Goal: Transaction & Acquisition: Purchase product/service

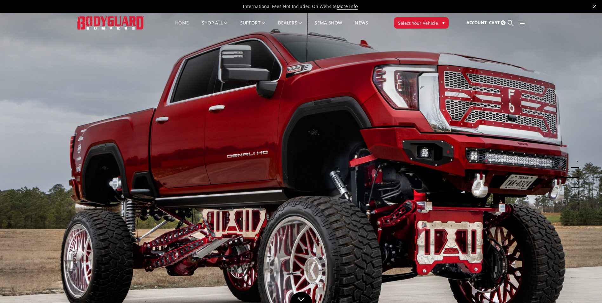
click at [442, 22] on span "▾" at bounding box center [443, 22] width 2 height 7
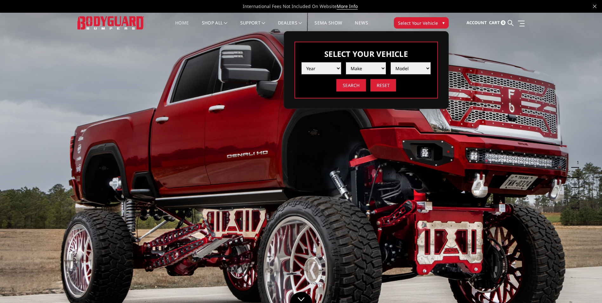
click at [340, 66] on select "Year 2025 2024 2023 2022 2021 2020 2019 2018 2017 2016 2015 2014 2013 2012 2011…" at bounding box center [322, 68] width 40 height 12
select select "yr_2025"
click at [302, 62] on select "Year 2025 2024 2023 2022 2021 2020 2019 2018 2017 2016 2015 2014 2013 2012 2011…" at bounding box center [322, 68] width 40 height 12
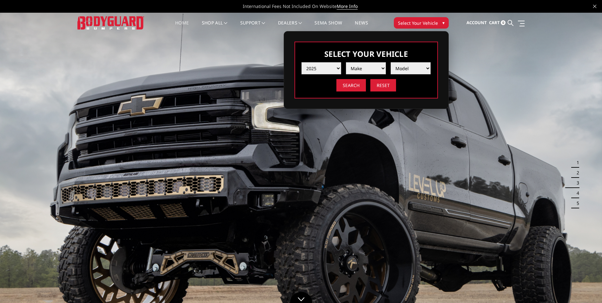
click at [374, 68] on select "Make Chevrolet Ford GMC Ram Toyota" at bounding box center [366, 68] width 40 height 12
select select "mk_ford"
click at [346, 62] on select "Make Chevrolet Ford GMC Ram Toyota" at bounding box center [366, 68] width 40 height 12
click at [416, 68] on select "Model F150 F150 Raptor F250 / F350 F450 F550" at bounding box center [411, 68] width 40 height 12
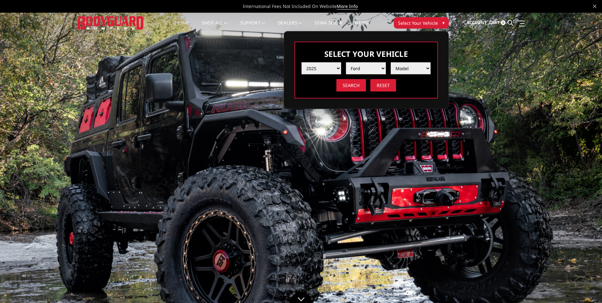
select select "md_f250-f350"
click at [391, 62] on select "Model F150 F150 Raptor F250 / F350 F450 F550" at bounding box center [411, 68] width 40 height 12
click at [362, 84] on input "Search" at bounding box center [351, 85] width 30 height 12
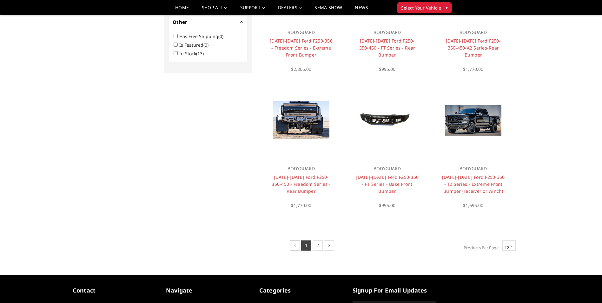
scroll to position [413, 0]
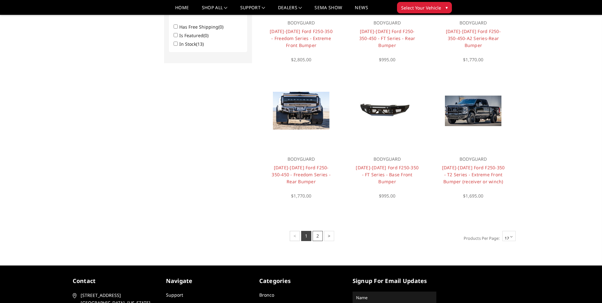
click at [319, 237] on link "2" at bounding box center [318, 236] width 10 height 10
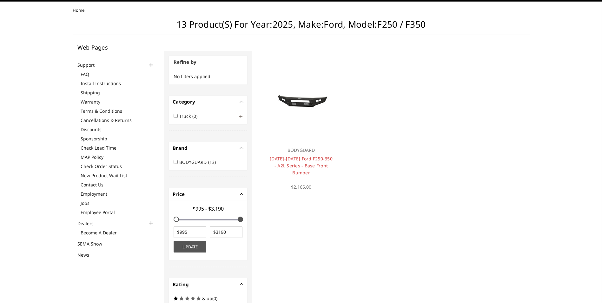
scroll to position [191, 0]
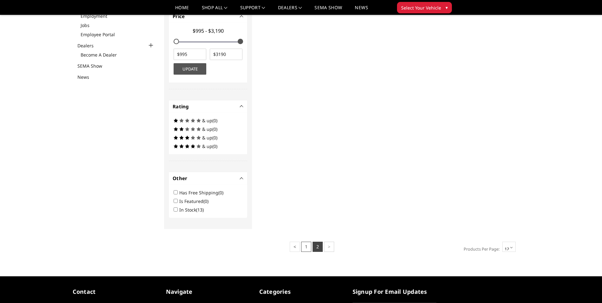
click at [310, 248] on link "1" at bounding box center [306, 247] width 10 height 10
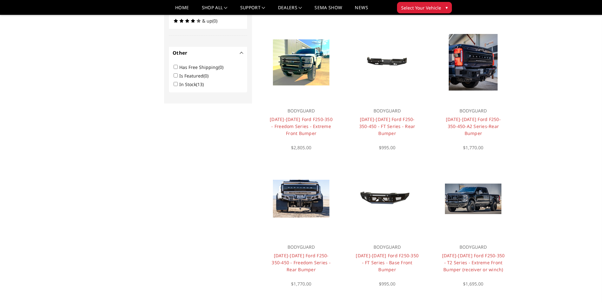
scroll to position [335, 0]
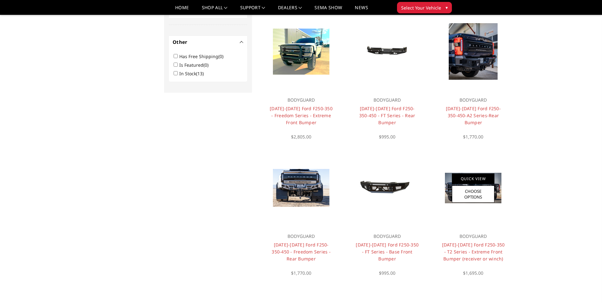
click at [477, 177] on link "Quick View" at bounding box center [473, 178] width 43 height 10
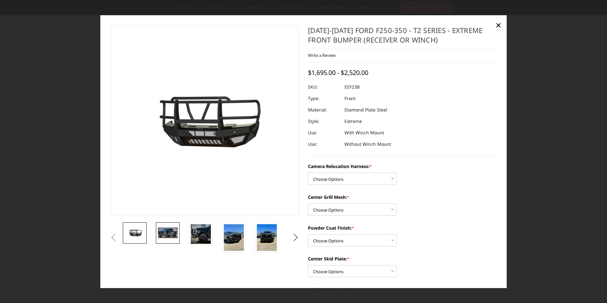
click at [168, 235] on img at bounding box center [168, 232] width 20 height 11
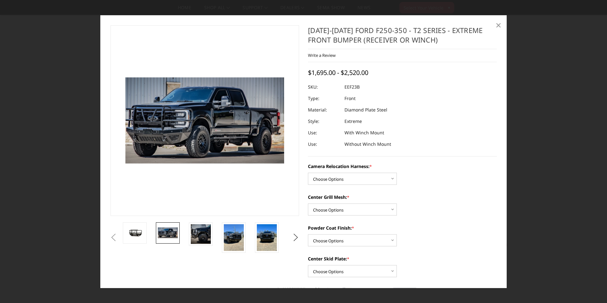
click at [497, 23] on span "×" at bounding box center [498, 25] width 6 height 14
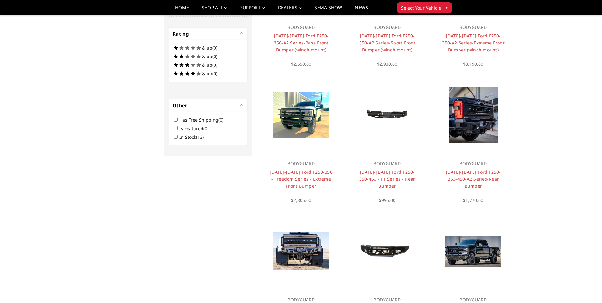
scroll to position [240, 0]
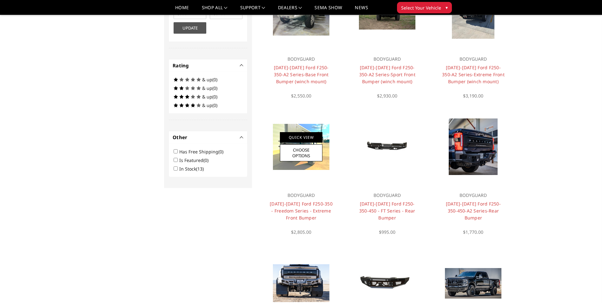
click at [304, 139] on link "Quick View" at bounding box center [301, 137] width 43 height 10
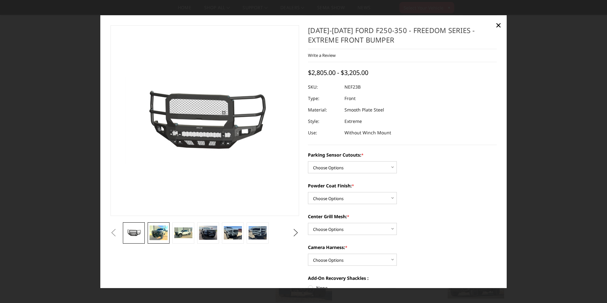
click at [160, 233] on img at bounding box center [158, 232] width 18 height 15
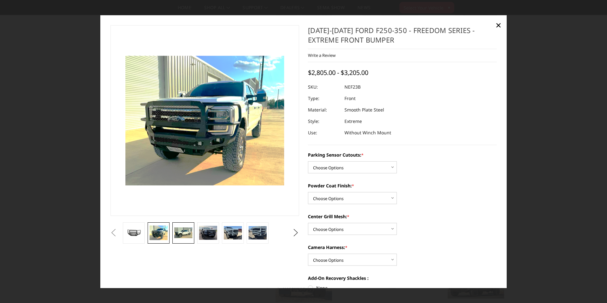
click at [188, 236] on img at bounding box center [183, 232] width 18 height 11
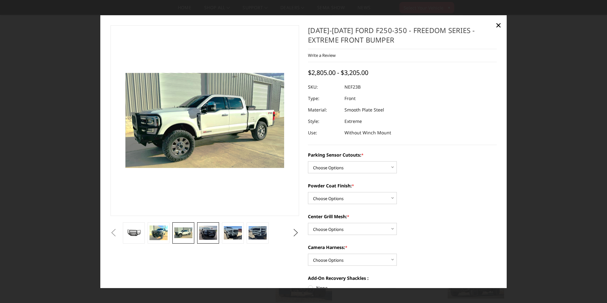
click at [208, 233] on img at bounding box center [208, 233] width 18 height 14
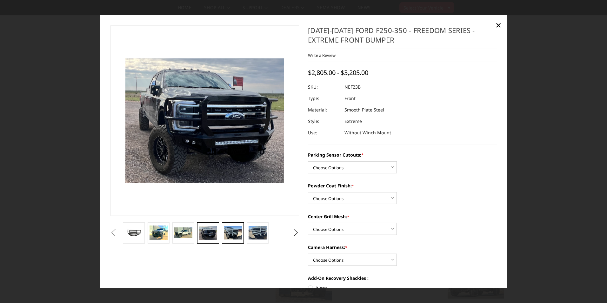
click at [230, 234] on img at bounding box center [233, 232] width 18 height 13
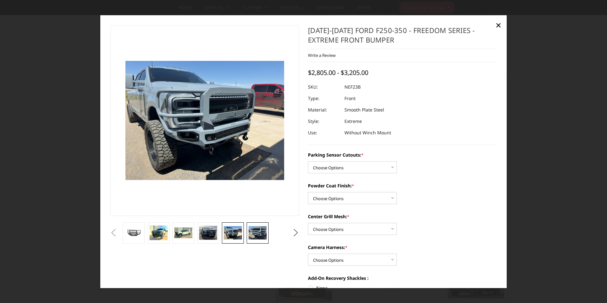
click at [261, 234] on img at bounding box center [258, 232] width 18 height 13
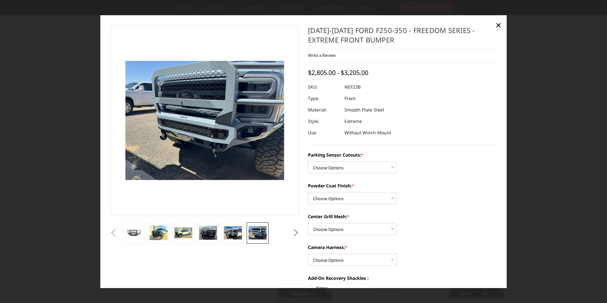
click at [297, 231] on button "Next" at bounding box center [296, 233] width 10 height 10
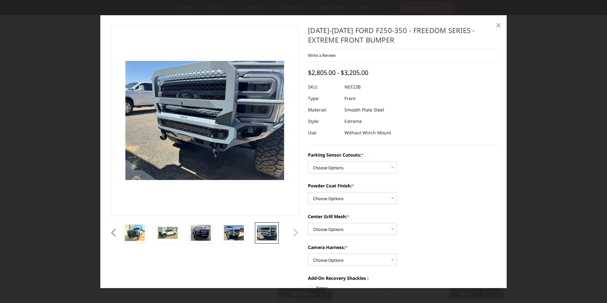
click at [500, 23] on span "×" at bounding box center [498, 25] width 6 height 14
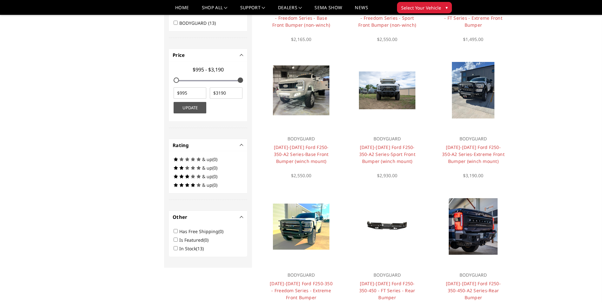
scroll to position [145, 0]
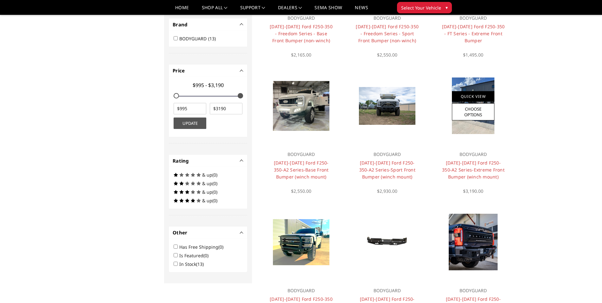
click at [476, 96] on link "Quick View" at bounding box center [473, 96] width 43 height 10
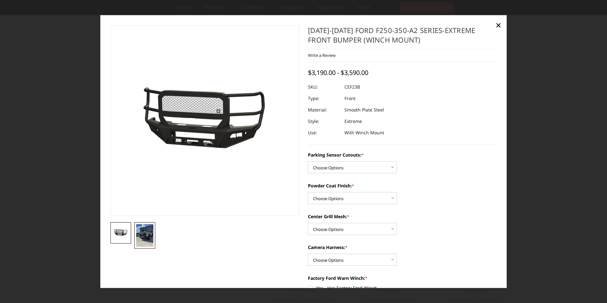
click at [141, 235] on img at bounding box center [144, 235] width 17 height 23
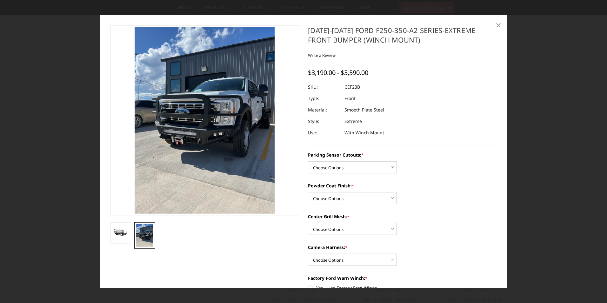
click at [500, 25] on span "×" at bounding box center [498, 25] width 6 height 14
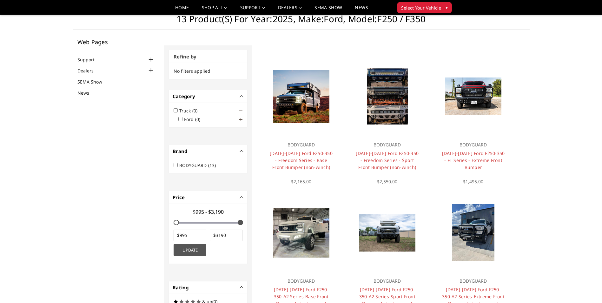
scroll to position [18, 0]
click at [483, 89] on link "Quick View" at bounding box center [473, 87] width 43 height 10
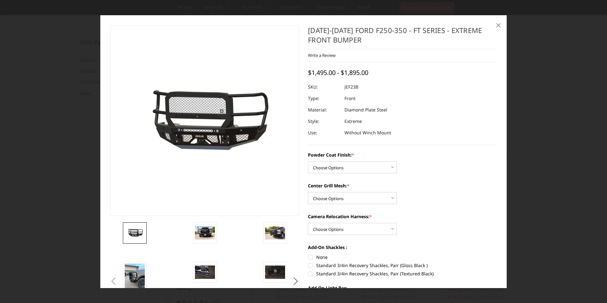
click at [499, 27] on span "×" at bounding box center [498, 25] width 6 height 14
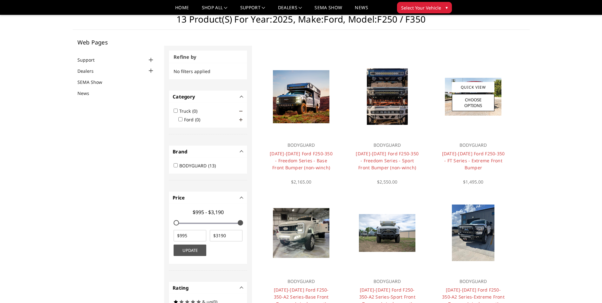
click at [469, 156] on h4 "2023-2026 Ford F250-350 - FT Series - Extreme Front Bumper" at bounding box center [473, 160] width 64 height 21
click at [473, 157] on link "2023-2026 Ford F250-350 - FT Series - Extreme Front Bumper" at bounding box center [473, 160] width 63 height 20
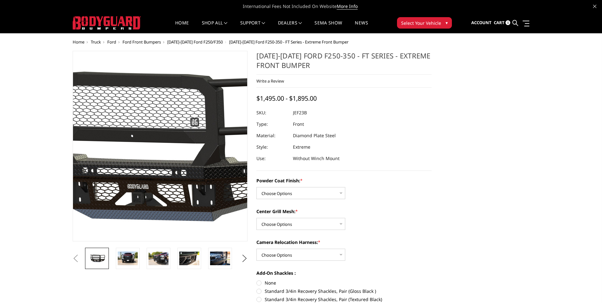
click at [166, 147] on img at bounding box center [151, 146] width 406 height 190
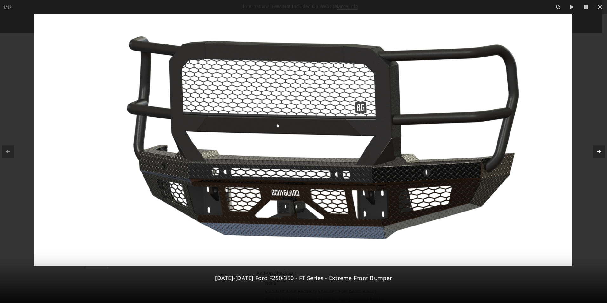
click at [598, 154] on icon at bounding box center [599, 152] width 8 height 8
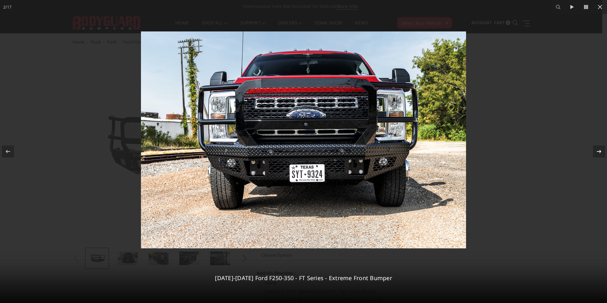
click at [598, 151] on icon at bounding box center [599, 151] width 4 height 3
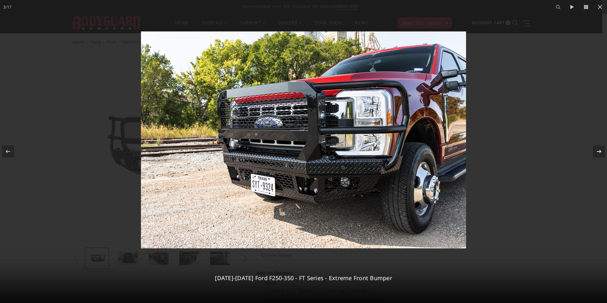
click at [598, 151] on icon at bounding box center [599, 151] width 4 height 3
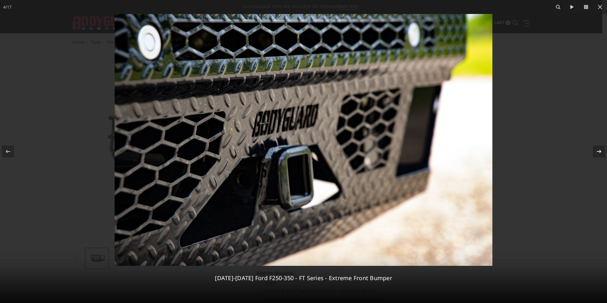
click at [600, 153] on icon at bounding box center [599, 152] width 8 height 8
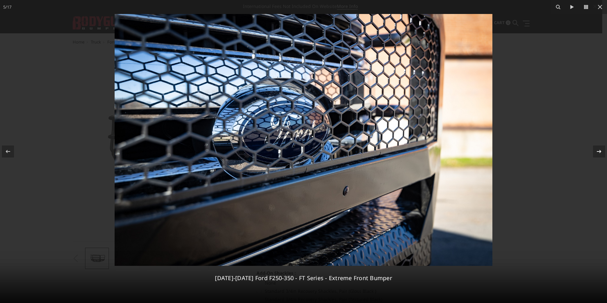
click at [600, 153] on icon at bounding box center [599, 152] width 8 height 8
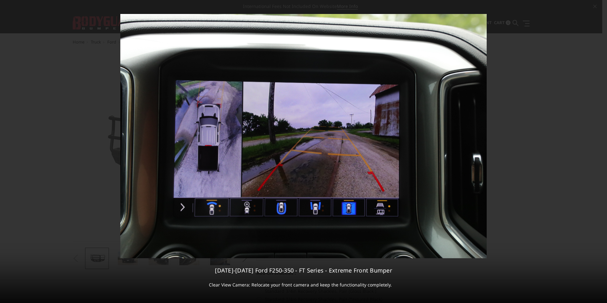
click at [600, 153] on div "6 / 17 2023-2026 Ford F250-350 - FT Series - Extreme Front Bumper Clear View Ca…" at bounding box center [303, 151] width 607 height 303
click at [597, 148] on icon at bounding box center [599, 152] width 8 height 8
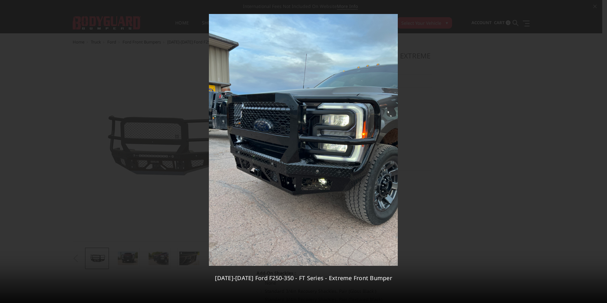
click at [598, 148] on div "7 / 17 2023-2026 Ford F250-350 - FT Series - Extreme Front Bumper" at bounding box center [303, 151] width 607 height 303
click at [599, 150] on icon at bounding box center [599, 152] width 8 height 8
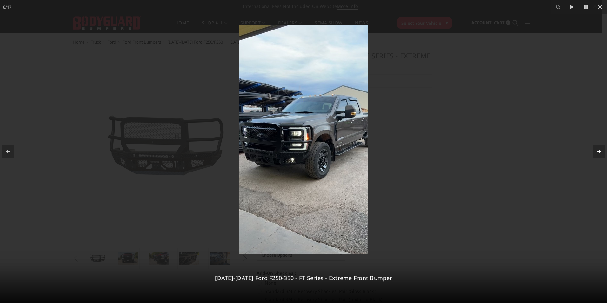
click at [599, 150] on icon at bounding box center [599, 152] width 8 height 8
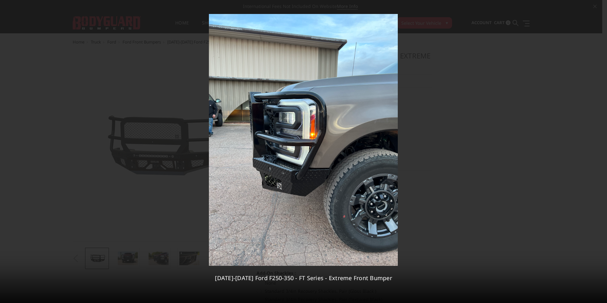
click at [599, 150] on div "9 / 17 2023-2026 Ford F250-350 - FT Series - Extreme Front Bumper" at bounding box center [303, 151] width 607 height 303
click at [598, 154] on icon at bounding box center [599, 152] width 8 height 8
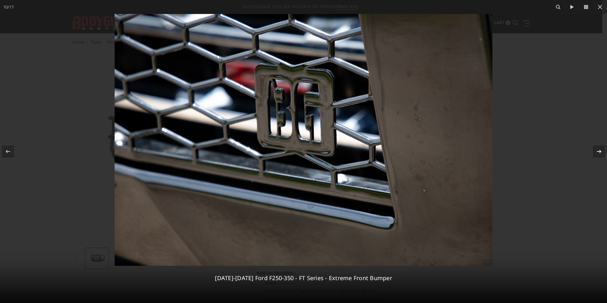
click at [598, 154] on icon at bounding box center [599, 152] width 8 height 8
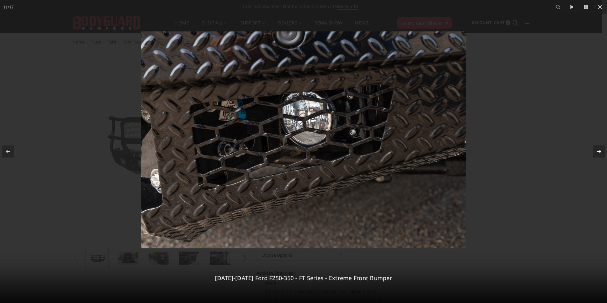
click at [598, 154] on icon at bounding box center [599, 152] width 8 height 8
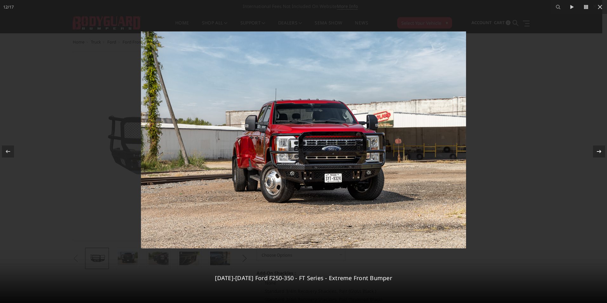
click at [599, 152] on icon at bounding box center [599, 152] width 8 height 8
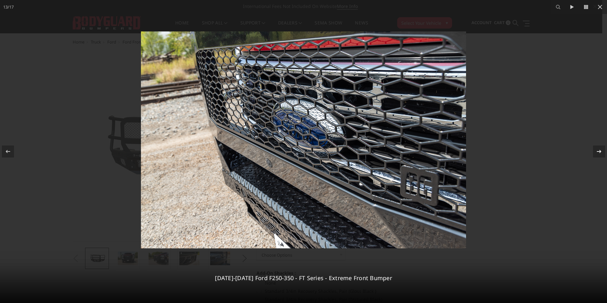
click at [599, 152] on icon at bounding box center [599, 152] width 8 height 8
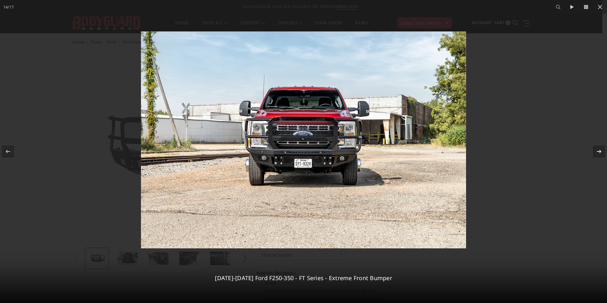
click at [599, 152] on icon at bounding box center [599, 152] width 8 height 8
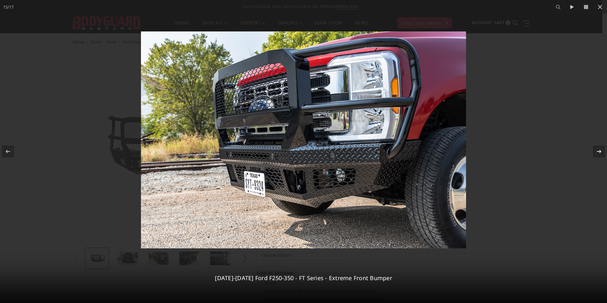
click at [599, 152] on icon at bounding box center [599, 152] width 8 height 8
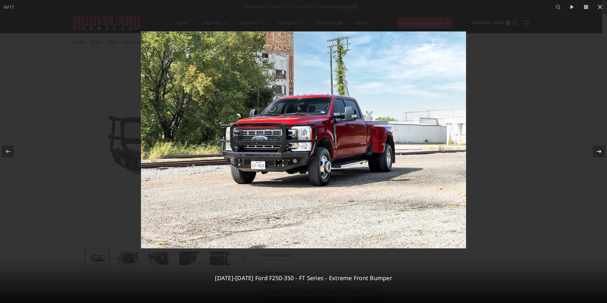
click at [599, 152] on div "16 / 17 2023-2026 Ford F250-350 - FT Series - Extreme Front Bumper" at bounding box center [303, 151] width 607 height 303
click at [598, 152] on icon at bounding box center [599, 152] width 8 height 8
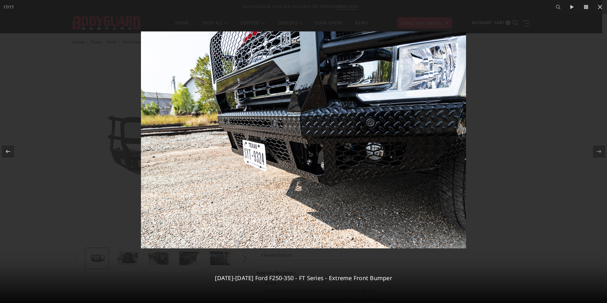
drag, startPoint x: 601, startPoint y: 126, endPoint x: 595, endPoint y: 66, distance: 59.6
click at [601, 120] on div at bounding box center [303, 151] width 607 height 303
click at [598, 7] on icon at bounding box center [600, 7] width 8 height 8
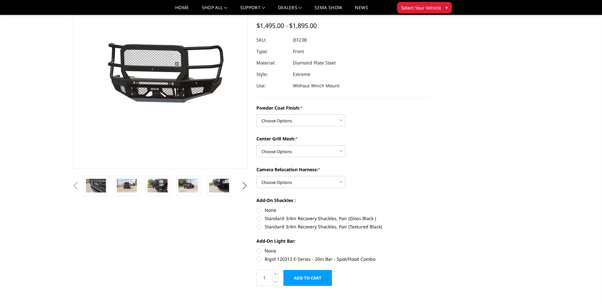
scroll to position [63, 0]
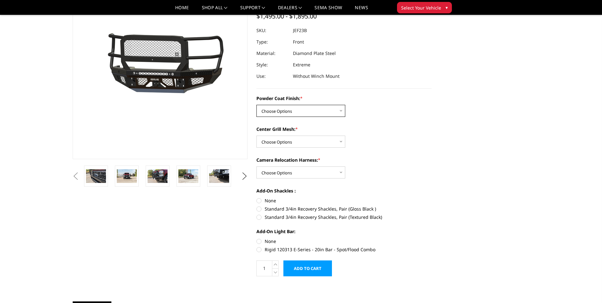
click at [341, 112] on select "Choose Options Bare Metal Gloss Black Powder Coat Textured Black Powder Coat" at bounding box center [300, 111] width 89 height 12
select select "3264"
click at [256, 105] on select "Choose Options Bare Metal Gloss Black Powder Coat Textured Black Powder Coat" at bounding box center [300, 111] width 89 height 12
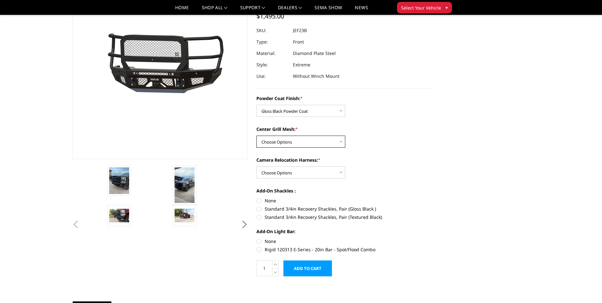
click at [335, 141] on select "Choose Options WITH Expanded Metal in Center Grill WITHOUT Expanded Metal in Ce…" at bounding box center [300, 142] width 89 height 12
select select "3266"
click at [256, 136] on select "Choose Options WITH Expanded Metal in Center Grill WITHOUT Expanded Metal in Ce…" at bounding box center [300, 142] width 89 height 12
click at [338, 172] on select "Choose Options WITH Camera Relocation Harness WITHOUT Camera Relocation Harness" at bounding box center [300, 172] width 89 height 12
select select "3268"
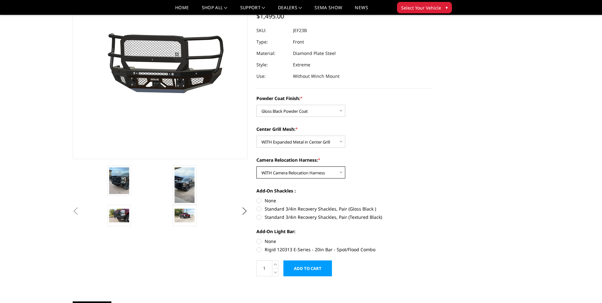
click at [256, 166] on select "Choose Options WITH Camera Relocation Harness WITHOUT Camera Relocation Harness" at bounding box center [300, 172] width 89 height 12
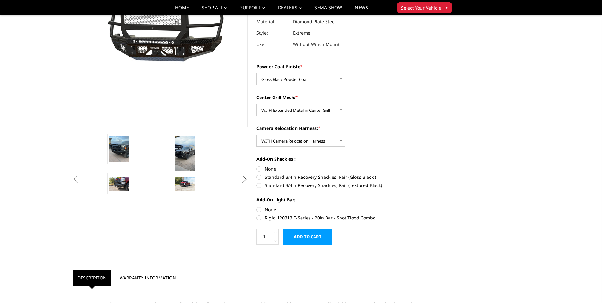
click at [260, 176] on label "Standard 3/4in Recovery Shackles, Pair (Gloss Black )" at bounding box center [343, 177] width 175 height 7
click at [432, 166] on input "Standard 3/4in Recovery Shackles, Pair (Gloss Black )" at bounding box center [432, 165] width 0 height 0
radio input "true"
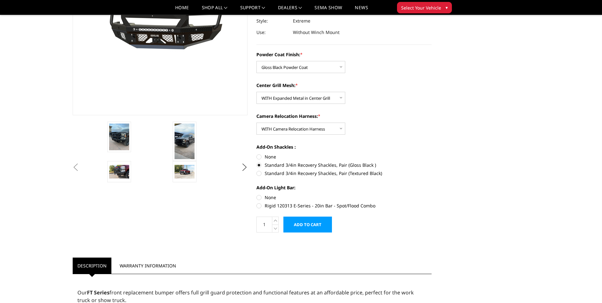
scroll to position [32, 0]
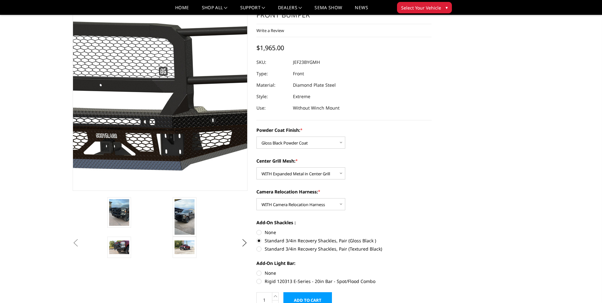
click at [192, 87] on img at bounding box center [120, 96] width 406 height 190
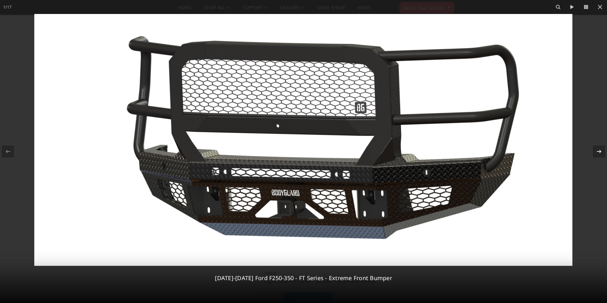
click at [597, 150] on icon at bounding box center [599, 152] width 8 height 8
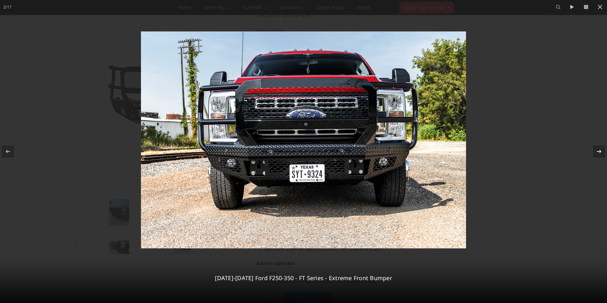
click at [597, 150] on icon at bounding box center [599, 152] width 8 height 8
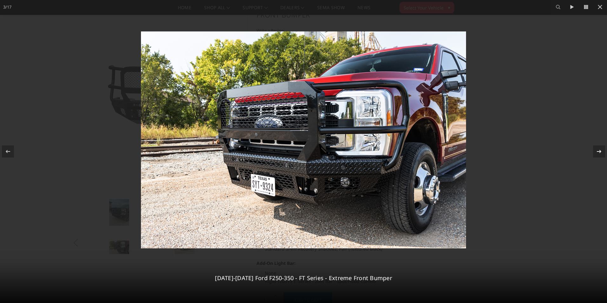
click at [597, 150] on div "3 / 17 2023-2026 Ford F250-350 - FT Series - Extreme Front Bumper" at bounding box center [303, 151] width 607 height 303
click at [597, 152] on icon at bounding box center [599, 152] width 8 height 8
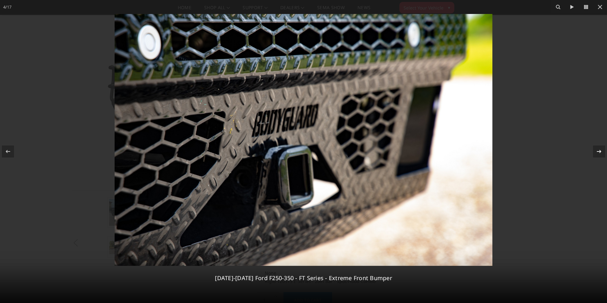
click at [597, 152] on icon at bounding box center [599, 152] width 8 height 8
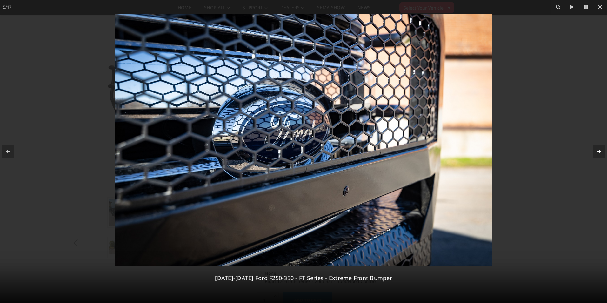
click at [597, 152] on icon at bounding box center [599, 152] width 8 height 8
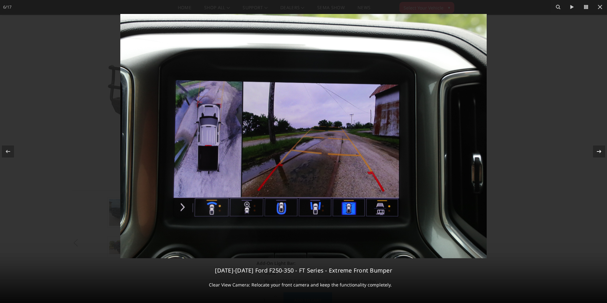
click at [597, 152] on icon at bounding box center [599, 152] width 8 height 8
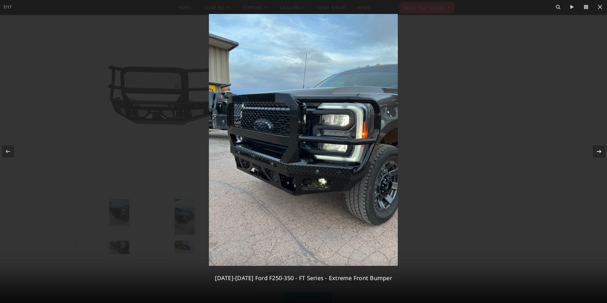
click at [597, 152] on icon at bounding box center [599, 152] width 8 height 8
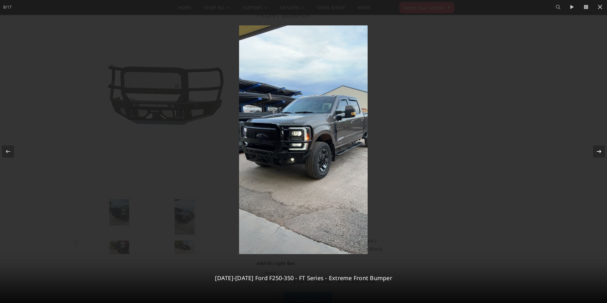
click at [597, 152] on icon at bounding box center [599, 152] width 8 height 8
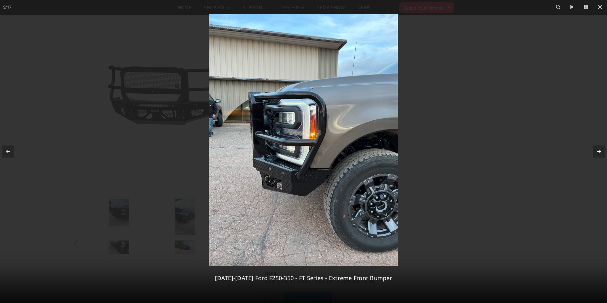
click at [597, 152] on icon at bounding box center [599, 152] width 8 height 8
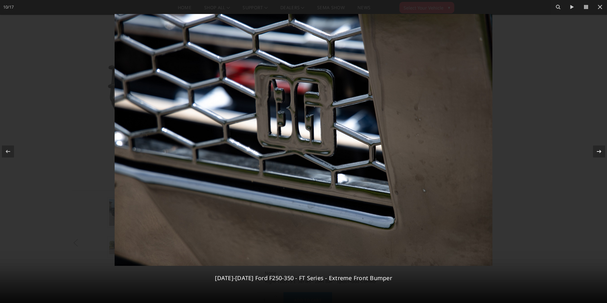
click at [597, 152] on icon at bounding box center [599, 152] width 8 height 8
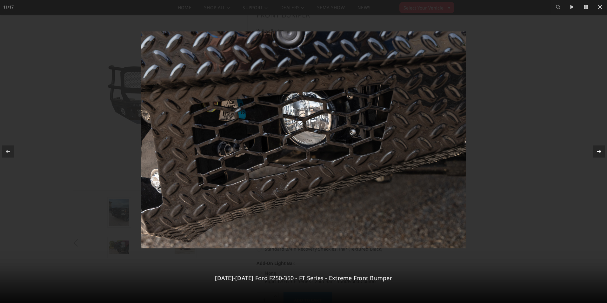
click at [597, 152] on icon at bounding box center [599, 152] width 8 height 8
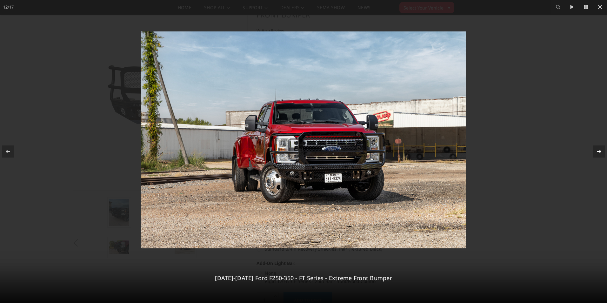
click at [597, 152] on icon at bounding box center [599, 152] width 8 height 8
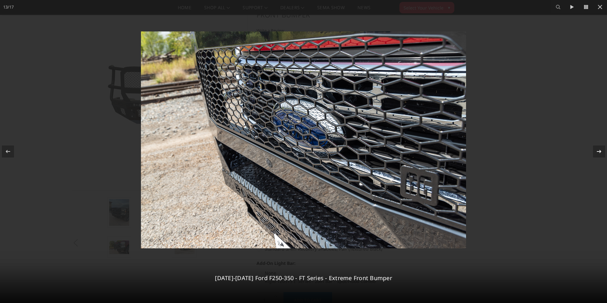
click at [597, 152] on icon at bounding box center [599, 152] width 8 height 8
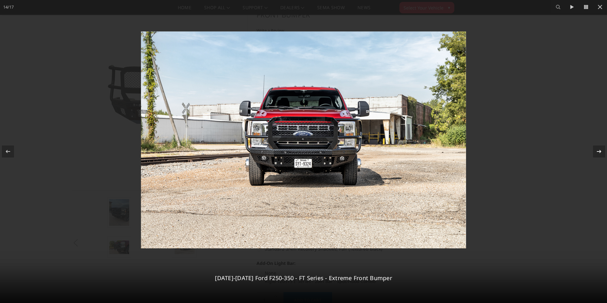
click at [597, 152] on icon at bounding box center [599, 152] width 8 height 8
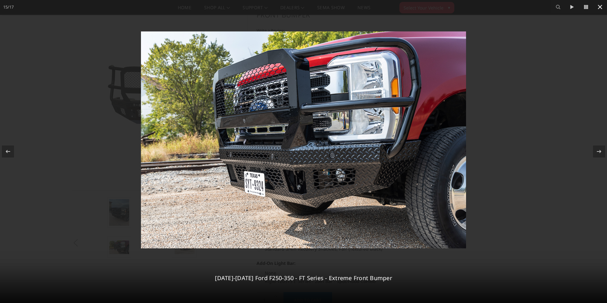
click at [602, 5] on icon at bounding box center [600, 7] width 8 height 8
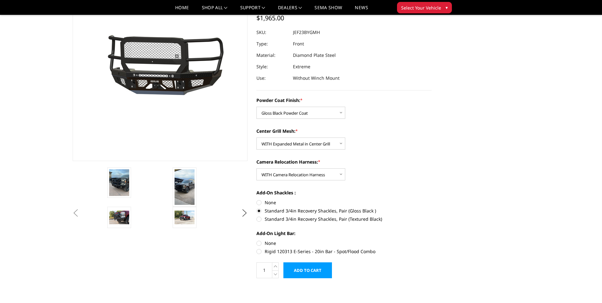
scroll to position [63, 0]
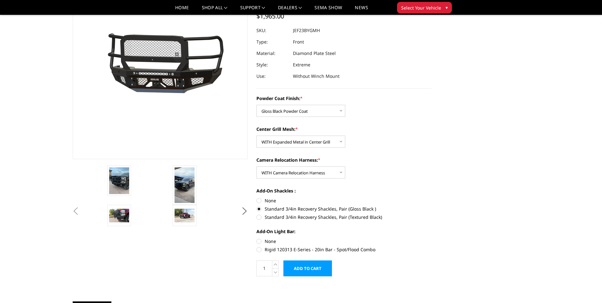
click at [259, 250] on label "Rigid 120313 E-Series - 20in Bar - Spot/Flood Combo" at bounding box center [343, 249] width 175 height 7
click at [432, 238] on input "Rigid 120313 E-Series - 20in Bar - Spot/Flood Combo" at bounding box center [432, 238] width 0 height 0
radio input "true"
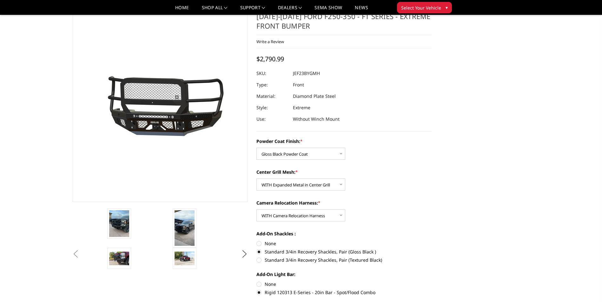
scroll to position [32, 0]
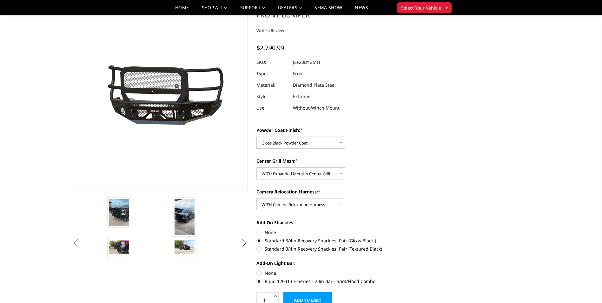
click at [260, 274] on label "None" at bounding box center [343, 272] width 175 height 7
click at [257, 270] on input "None" at bounding box center [256, 269] width 0 height 0
radio input "true"
click at [258, 232] on label "None" at bounding box center [343, 232] width 175 height 7
click at [257, 229] on input "None" at bounding box center [256, 229] width 0 height 0
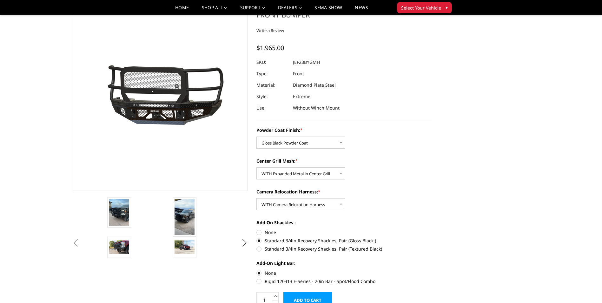
radio input "true"
click at [259, 240] on label "Standard 3/4in Recovery Shackles, Pair (Gloss Black )" at bounding box center [343, 240] width 175 height 7
click at [432, 229] on input "Standard 3/4in Recovery Shackles, Pair (Gloss Black )" at bounding box center [432, 229] width 0 height 0
radio input "true"
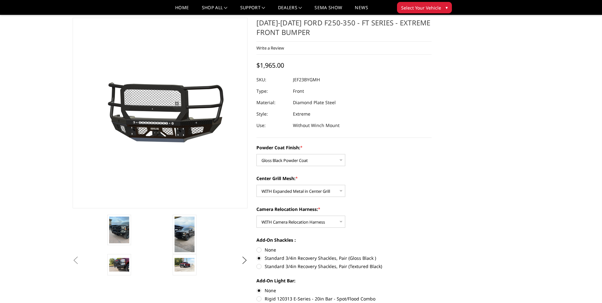
scroll to position [0, 0]
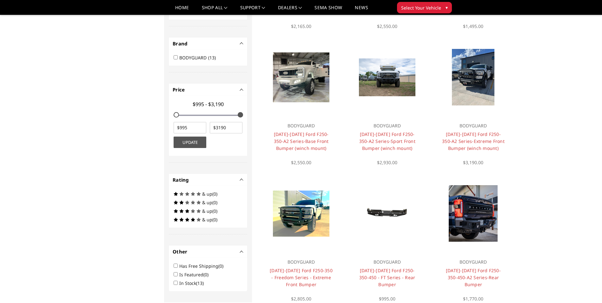
scroll to position [178, 0]
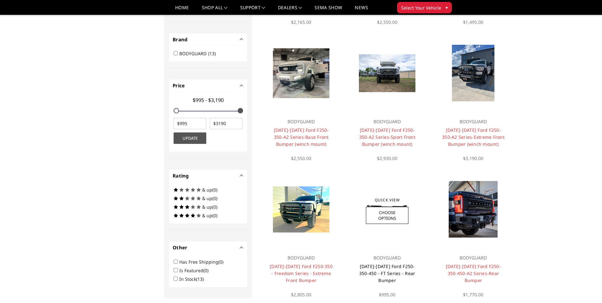
click at [393, 267] on link "2023-2026 Ford F250-350-450 - FT Series - Rear Bumper" at bounding box center [387, 273] width 56 height 20
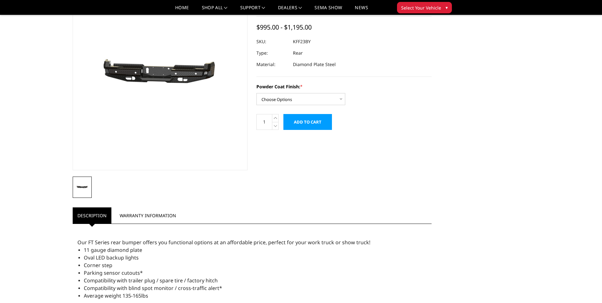
scroll to position [63, 0]
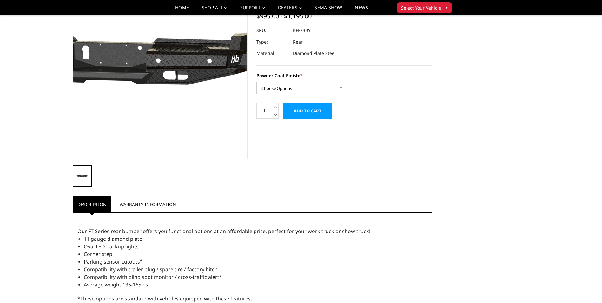
click at [192, 74] on img at bounding box center [118, 63] width 406 height 193
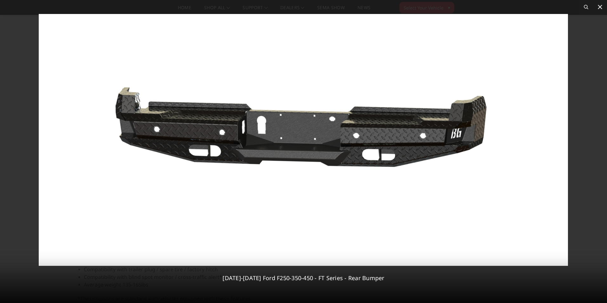
click at [596, 7] on icon at bounding box center [600, 7] width 8 height 8
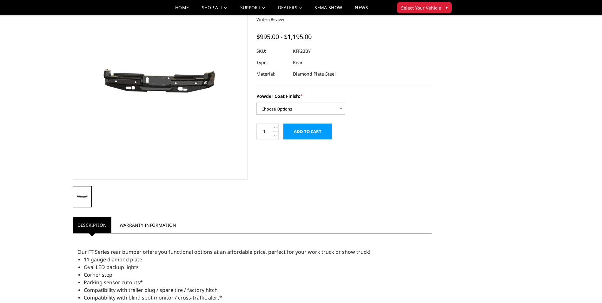
scroll to position [32, 0]
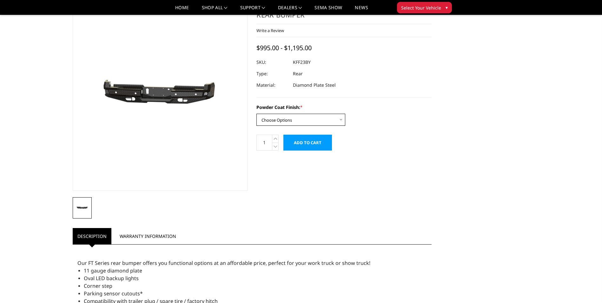
click at [337, 121] on select "Choose Options Bare Metal Gloss Black Powder Coat Textured Black Powder Coat" at bounding box center [300, 120] width 89 height 12
select select "3421"
click at [256, 114] on select "Choose Options Bare Metal Gloss Black Powder Coat Textured Black Powder Coat" at bounding box center [300, 120] width 89 height 12
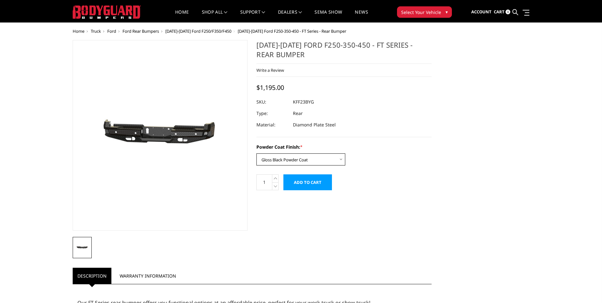
scroll to position [0, 0]
